Goal: Task Accomplishment & Management: Use online tool/utility

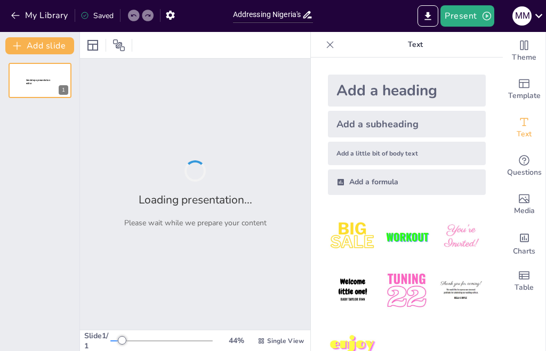
type input "Addressing Nigeria's Social Challenges: Vaccination, Health, and Nutrition Solu…"
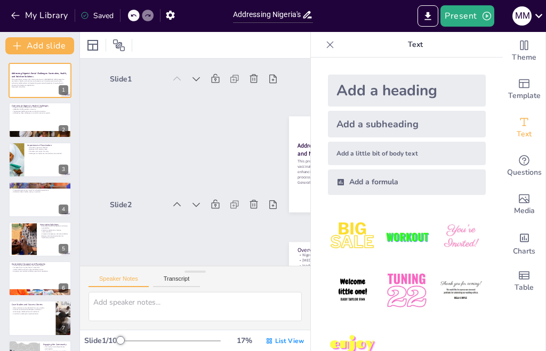
click at [285, 338] on span "List View" at bounding box center [289, 341] width 29 height 9
click at [289, 343] on span "List View" at bounding box center [289, 341] width 29 height 9
click at [290, 346] on div "List View" at bounding box center [284, 340] width 43 height 17
click at [36, 82] on p "This presentation outlines the critical social issues in [GEOGRAPHIC_DATA] rela…" at bounding box center [40, 82] width 56 height 8
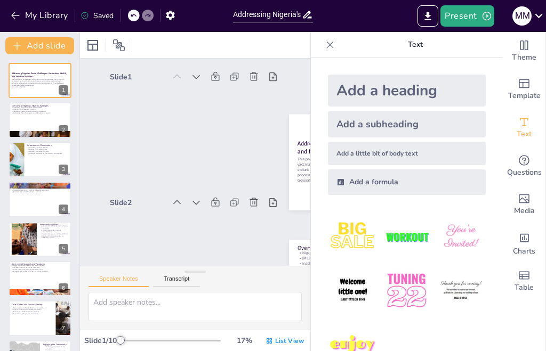
click at [44, 73] on icon at bounding box center [46, 72] width 7 height 7
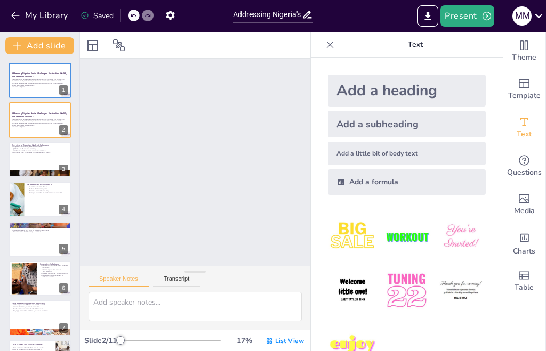
scroll to position [128, 0]
click at [29, 126] on p "Generated with [URL]" at bounding box center [40, 127] width 56 height 2
click at [64, 110] on icon at bounding box center [61, 111] width 7 height 7
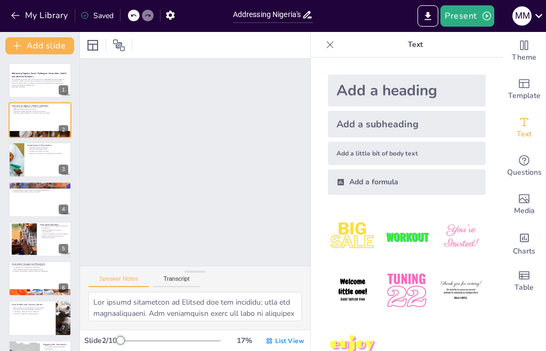
type textarea "The health challenges in [GEOGRAPHIC_DATA] are not isolated; they are interconn…"
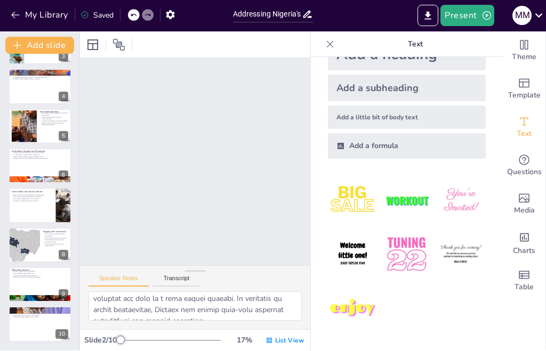
scroll to position [260, 0]
click at [478, 13] on button "Present" at bounding box center [466, 15] width 53 height 21
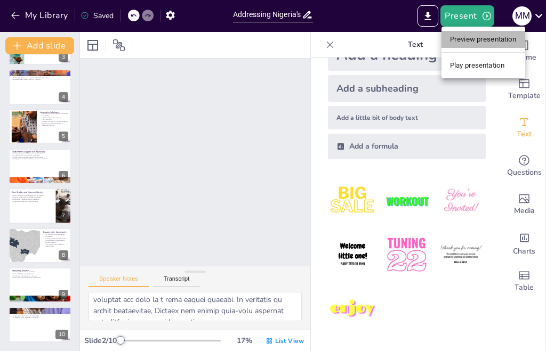
click at [496, 40] on li "Preview presentation" at bounding box center [483, 39] width 84 height 17
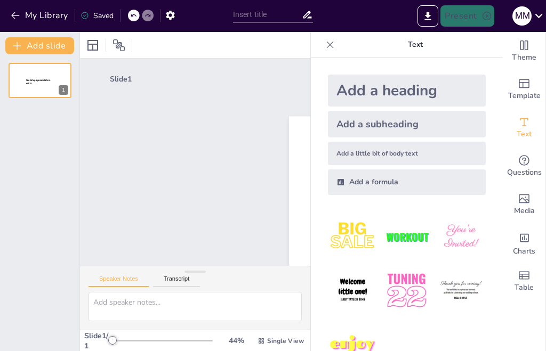
scroll to position [86, 0]
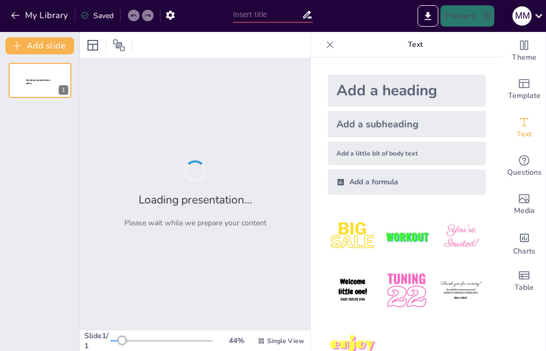
type input "Addressing Nigeria's Social Challenges: Vaccination, Health, and Nutrition Solu…"
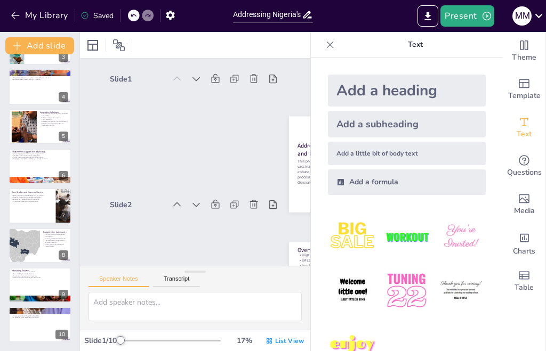
scroll to position [112, 0]
click at [38, 244] on div at bounding box center [24, 245] width 48 height 35
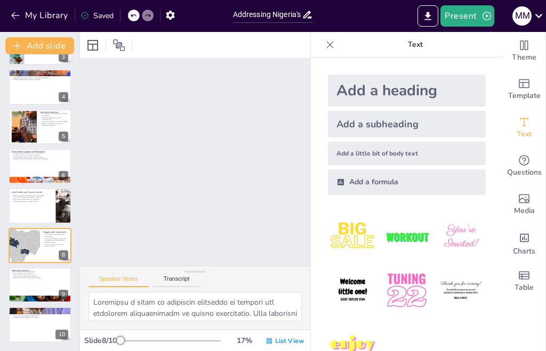
scroll to position [882, 0]
click at [290, 16] on input "Addressing Nigeria's Social Challenges: Vaccination, Health, and Nutrition Solu…" at bounding box center [267, 14] width 69 height 15
click at [265, 44] on div at bounding box center [195, 45] width 230 height 26
click at [125, 42] on div at bounding box center [118, 45] width 17 height 17
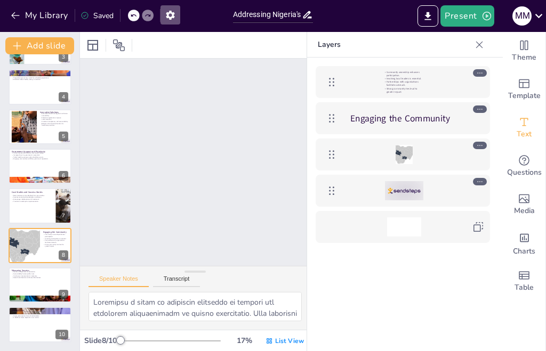
click at [173, 16] on icon "button" at bounding box center [170, 15] width 9 height 9
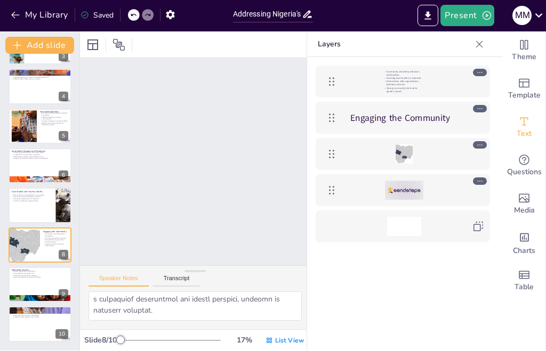
scroll to position [238, 0]
click at [33, 313] on p "Collective action leads to effective solutions." at bounding box center [40, 314] width 56 height 2
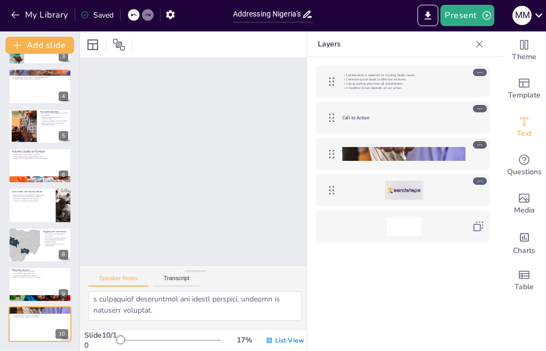
type textarea "Collaboration among stakeholders is essential for effectively tackling health i…"
click at [467, 20] on button "Present" at bounding box center [466, 15] width 53 height 21
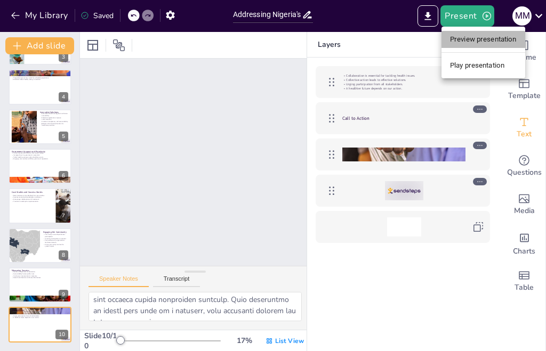
click at [497, 38] on li "Preview presentation" at bounding box center [483, 39] width 84 height 17
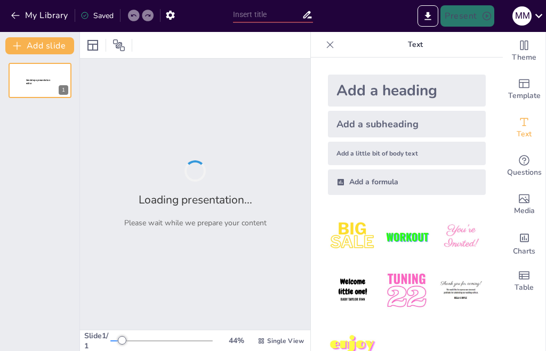
type input "Addressing Nigeria's Social Challenges: Vaccination, Health, and Nutrition Solu…"
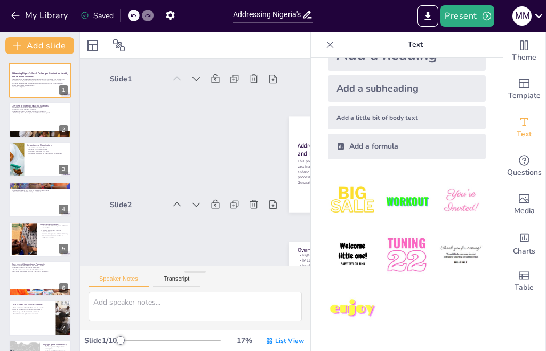
scroll to position [86, 0]
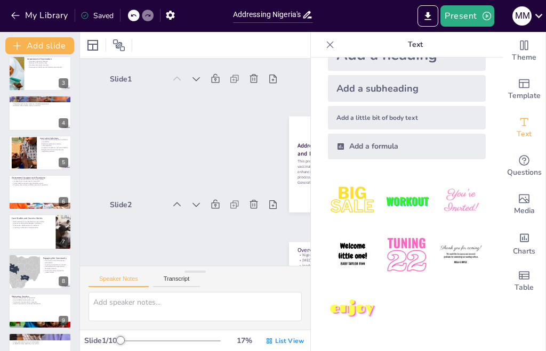
click at [38, 254] on div at bounding box center [24, 271] width 48 height 35
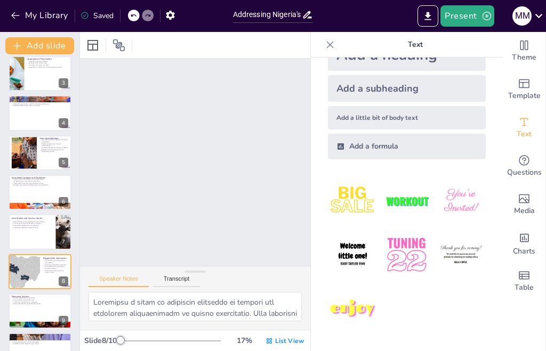
type textarea "Fostering a sense of community ownership is crucial for enhancing participation…"
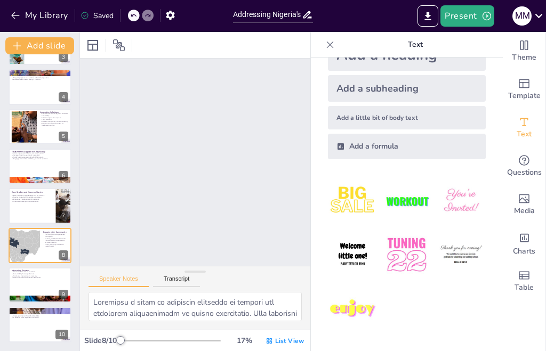
scroll to position [882, 0]
click at [28, 248] on div at bounding box center [24, 245] width 48 height 35
click at [27, 247] on div at bounding box center [24, 245] width 48 height 35
click at [26, 250] on div at bounding box center [24, 245] width 48 height 35
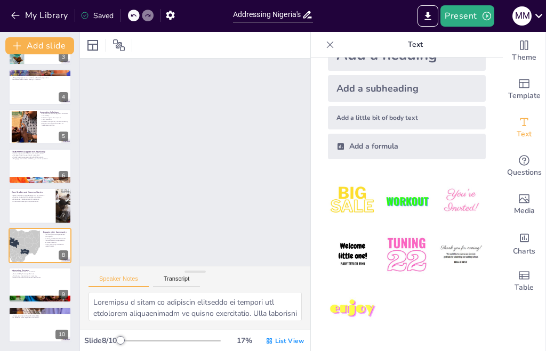
click at [27, 254] on div at bounding box center [24, 245] width 48 height 35
click at [26, 254] on div at bounding box center [24, 245] width 48 height 35
click at [530, 15] on div "M M" at bounding box center [521, 15] width 19 height 19
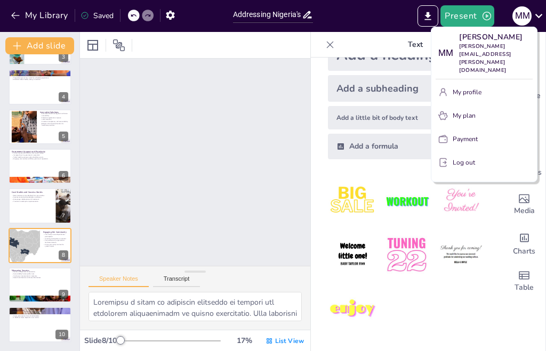
click at [534, 19] on div at bounding box center [273, 175] width 546 height 351
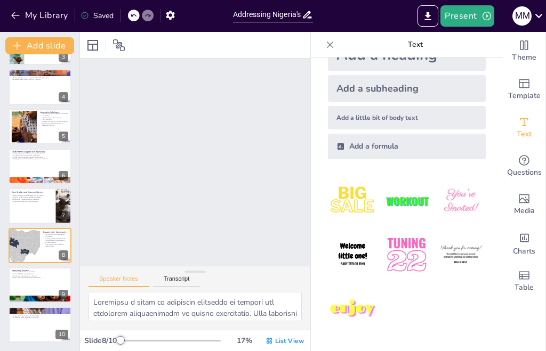
click at [524, 93] on span "Template" at bounding box center [524, 96] width 33 height 12
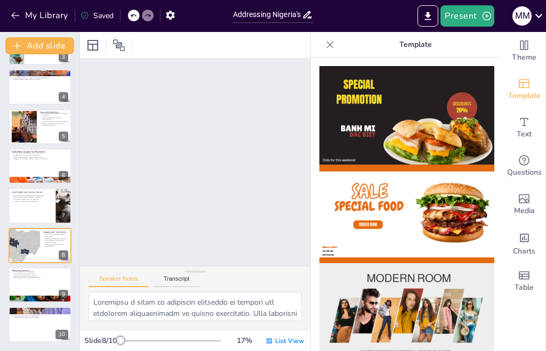
click at [529, 49] on icon "Change the overall theme" at bounding box center [523, 45] width 13 height 13
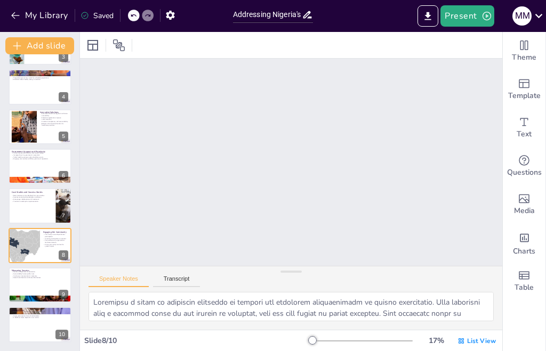
click at [525, 174] on span "Questions" at bounding box center [524, 173] width 35 height 12
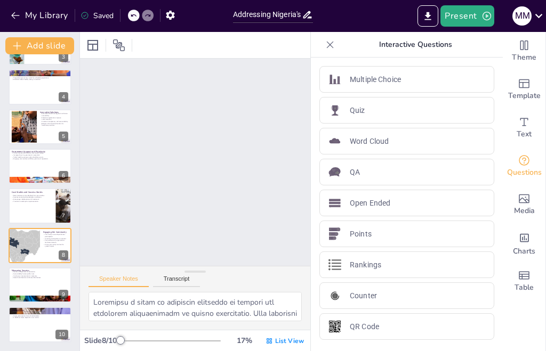
click at [532, 163] on div "Questions" at bounding box center [523, 166] width 43 height 38
click at [330, 42] on icon at bounding box center [329, 44] width 11 height 11
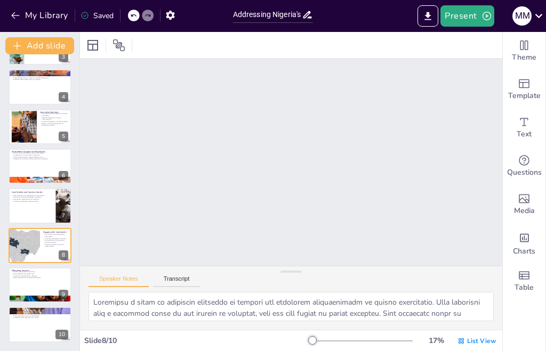
click at [518, 201] on icon "Add images, graphics, shapes or video" at bounding box center [523, 198] width 13 height 13
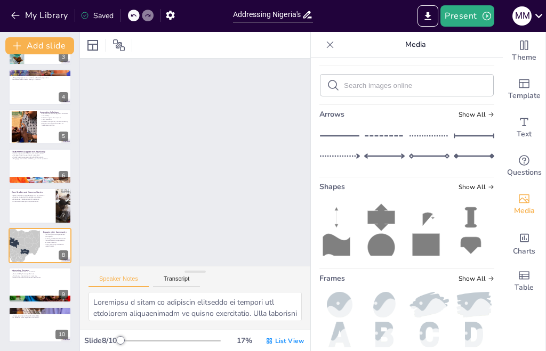
scroll to position [109, 0]
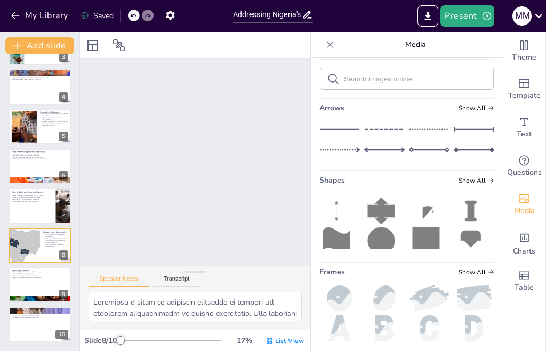
click at [328, 45] on icon at bounding box center [329, 44] width 11 height 11
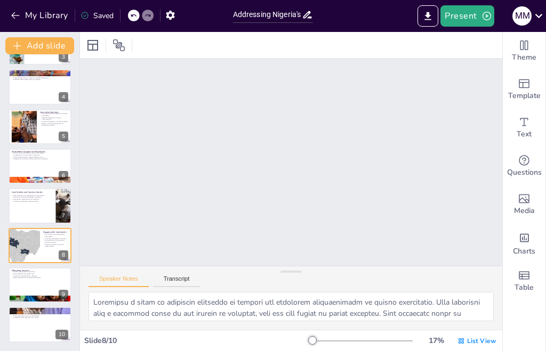
click at [523, 237] on icon "Add charts and graphs" at bounding box center [523, 237] width 11 height 11
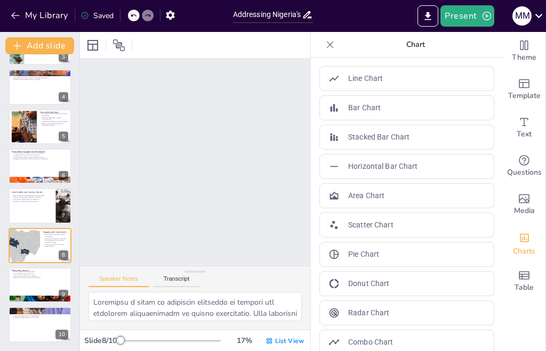
click at [328, 40] on icon at bounding box center [329, 44] width 11 height 11
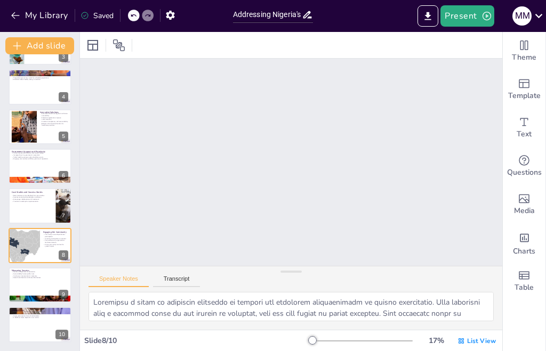
click at [523, 274] on icon "Add a table" at bounding box center [523, 275] width 11 height 8
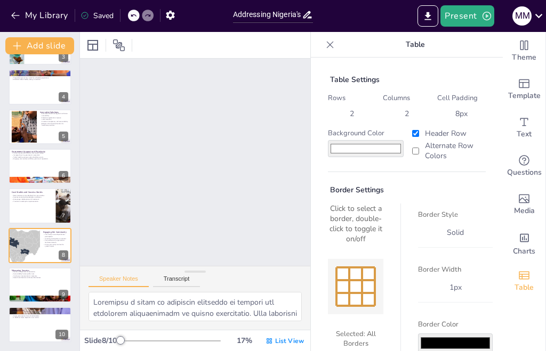
click at [333, 40] on icon at bounding box center [329, 44] width 11 height 11
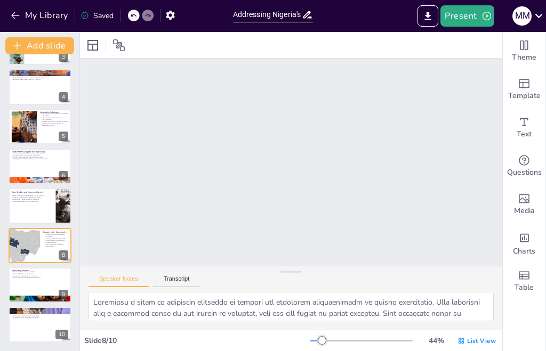
click at [95, 46] on icon at bounding box center [92, 45] width 13 height 13
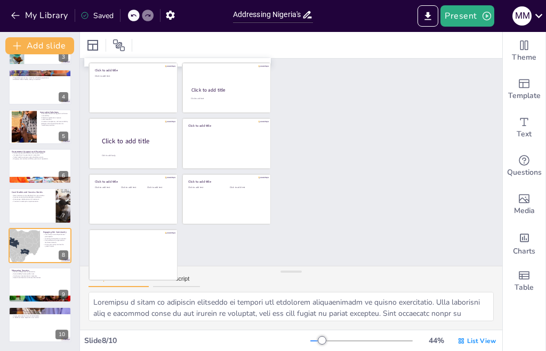
click at [99, 43] on div at bounding box center [92, 45] width 17 height 17
click at [93, 46] on icon at bounding box center [92, 45] width 11 height 11
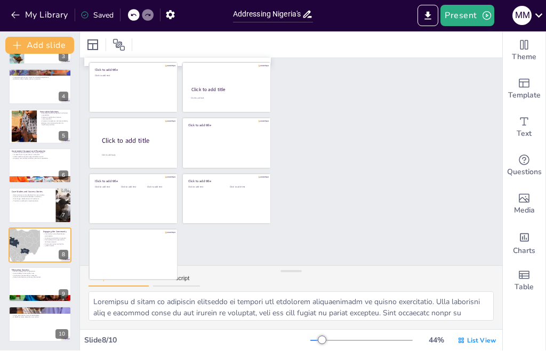
click at [462, 13] on button "Present" at bounding box center [466, 15] width 53 height 21
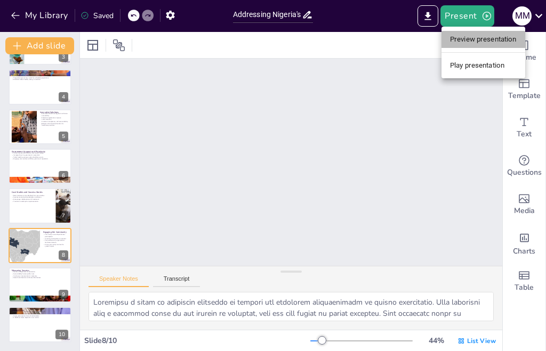
click at [499, 44] on li "Preview presentation" at bounding box center [483, 39] width 84 height 17
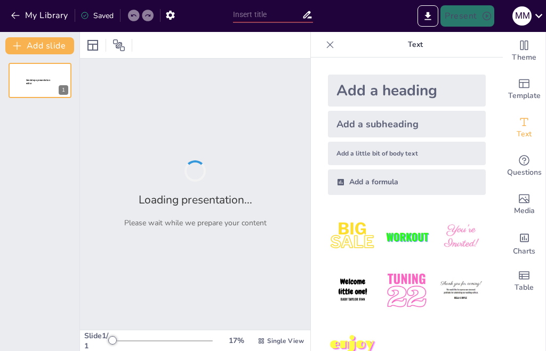
type input "Addressing Nigeria's Social Challenges: Vaccination, Health, and Nutrition Solu…"
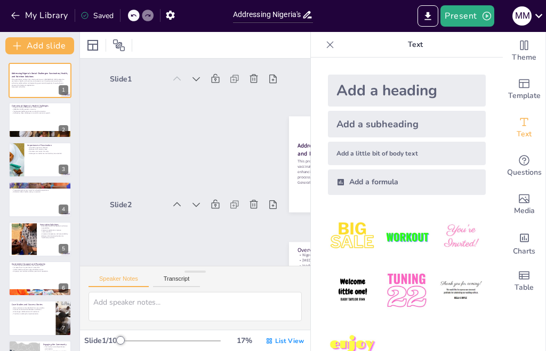
click at [428, 15] on icon "Export to PowerPoint" at bounding box center [428, 16] width 6 height 8
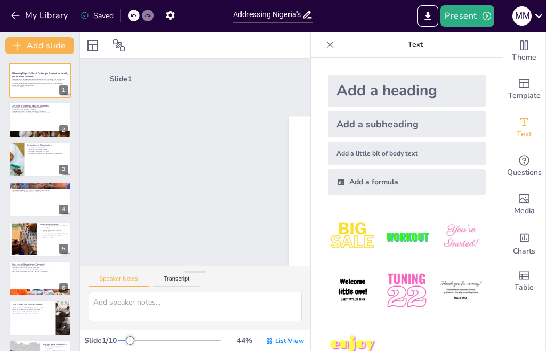
click at [24, 15] on button "My Library" at bounding box center [40, 15] width 64 height 17
